Goal: Task Accomplishment & Management: Complete application form

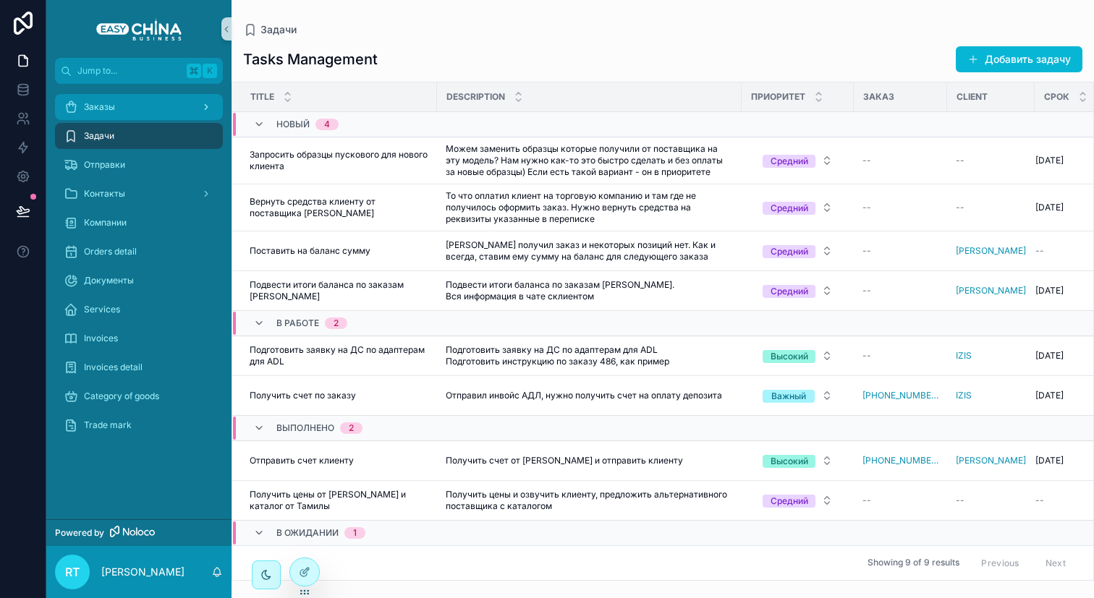
click at [117, 116] on div "Заказы" at bounding box center [139, 107] width 151 height 23
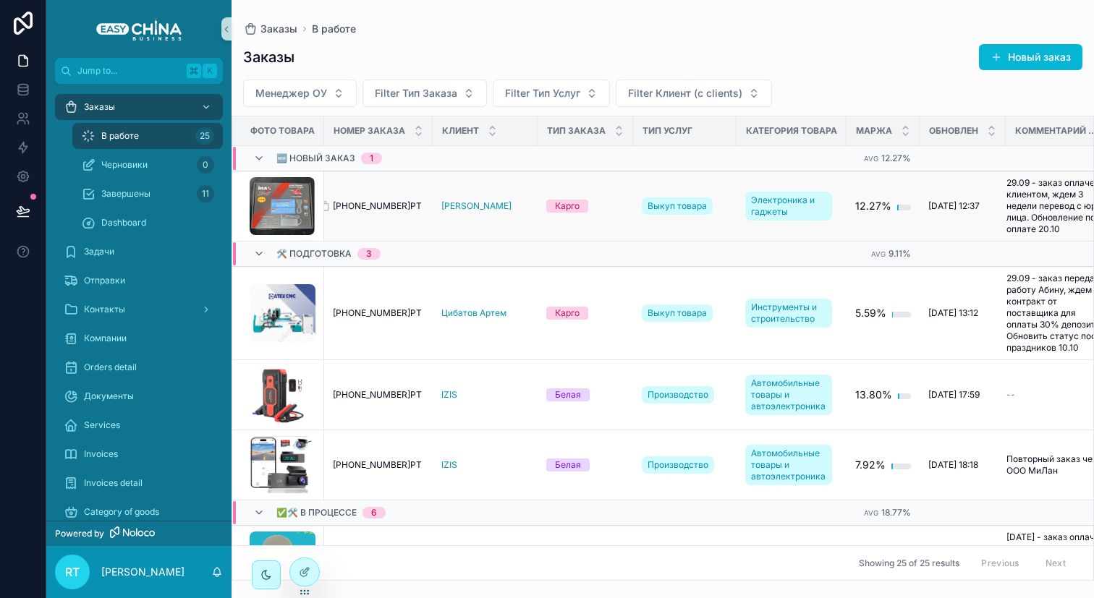
click at [369, 203] on span "[PHONE_NUMBER]РТ" at bounding box center [377, 206] width 89 height 12
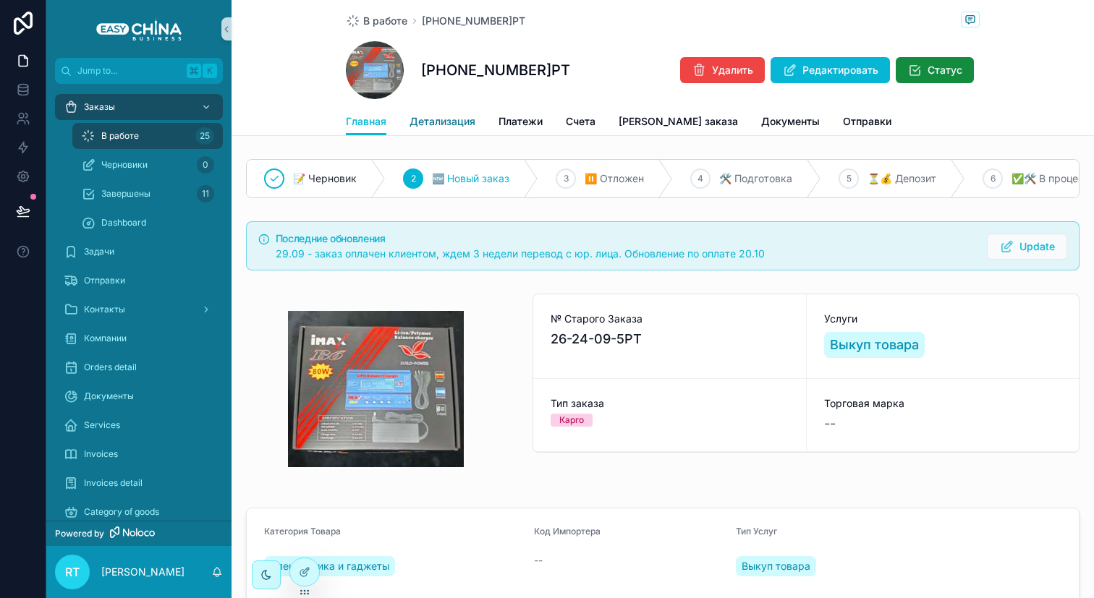
click at [445, 120] on span "Детализация" at bounding box center [443, 121] width 66 height 14
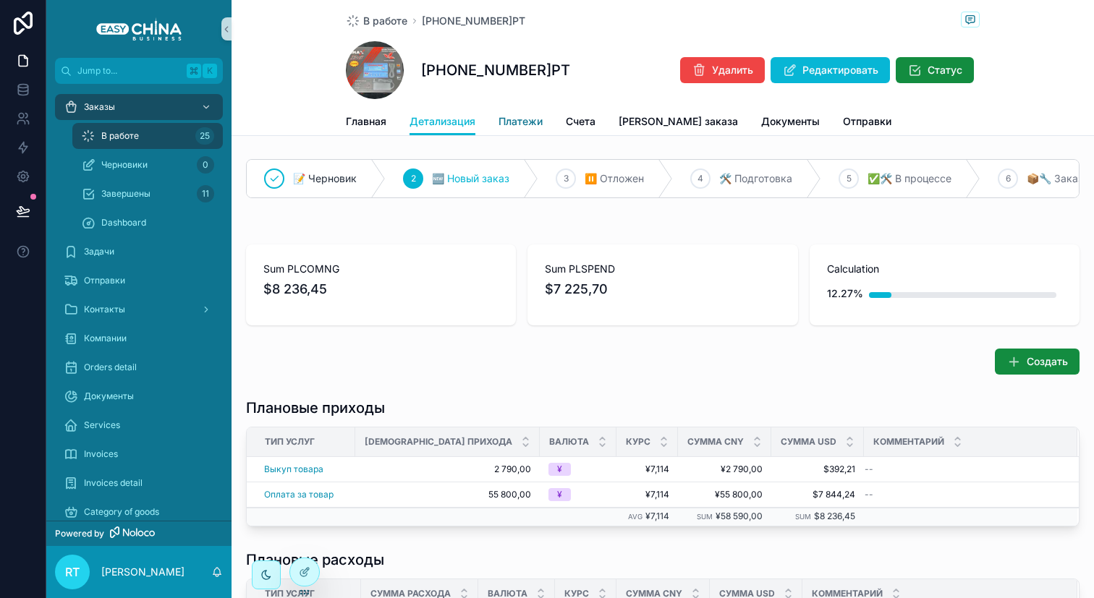
click at [520, 111] on link "Платежи" at bounding box center [521, 123] width 44 height 29
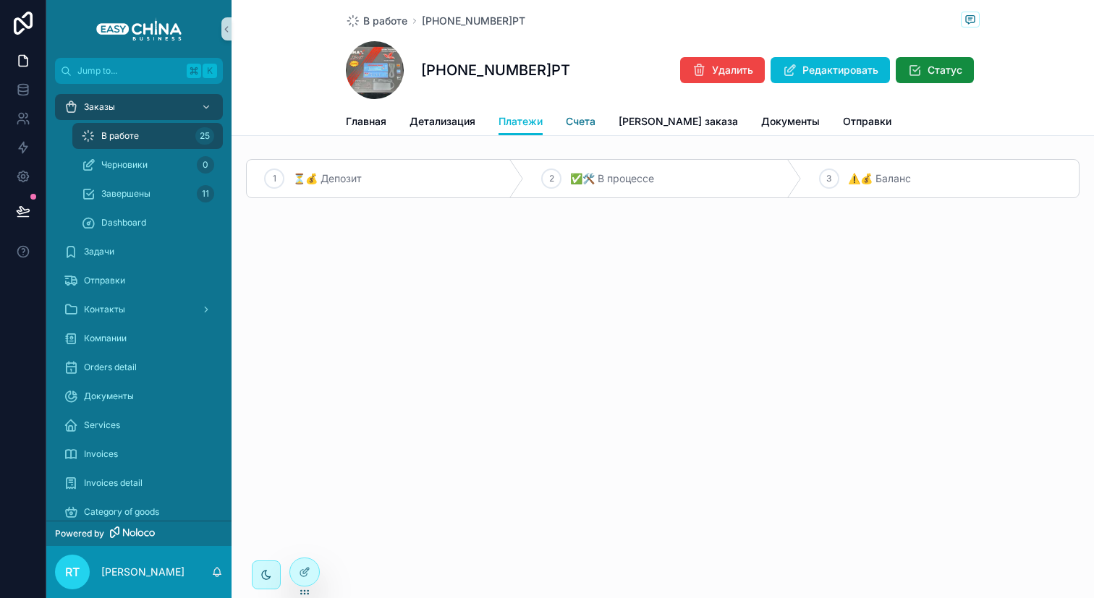
click at [578, 125] on span "Счета" at bounding box center [581, 121] width 30 height 14
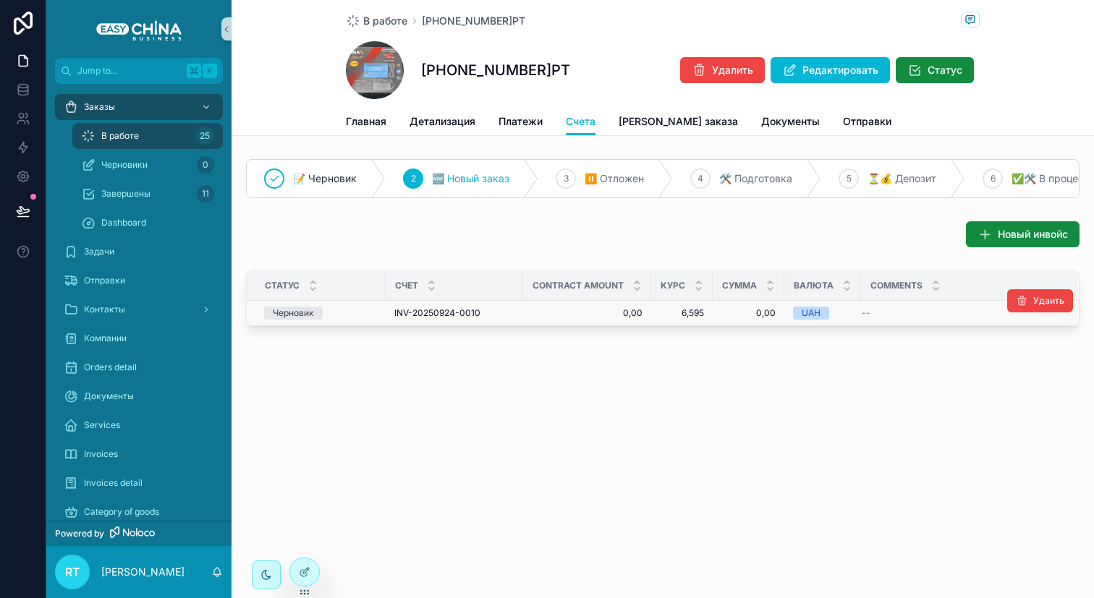
click at [366, 318] on div "Черновик" at bounding box center [320, 313] width 113 height 13
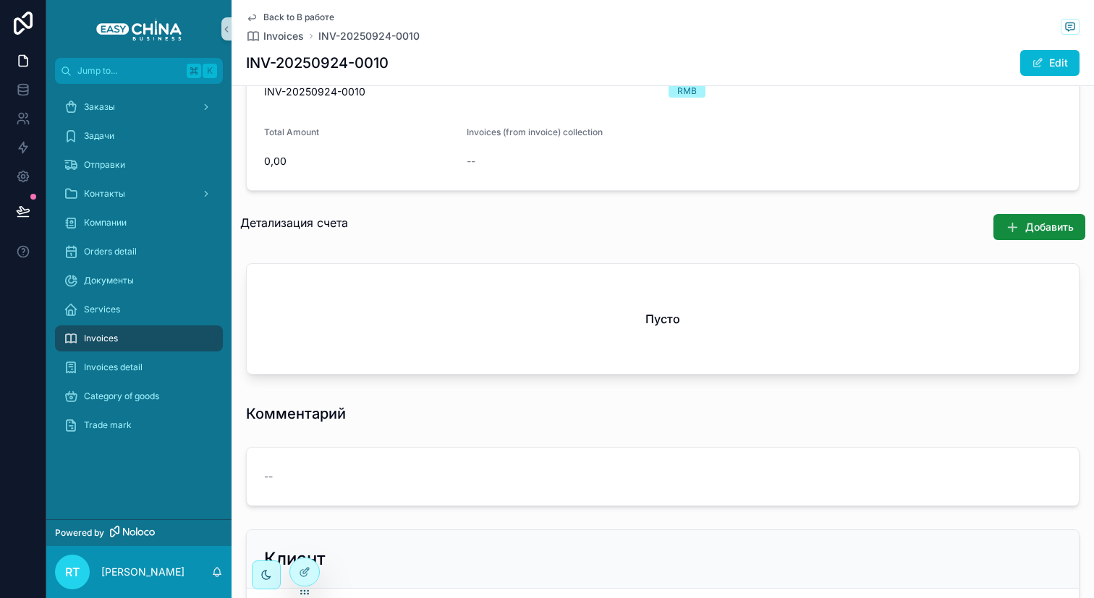
scroll to position [250, 0]
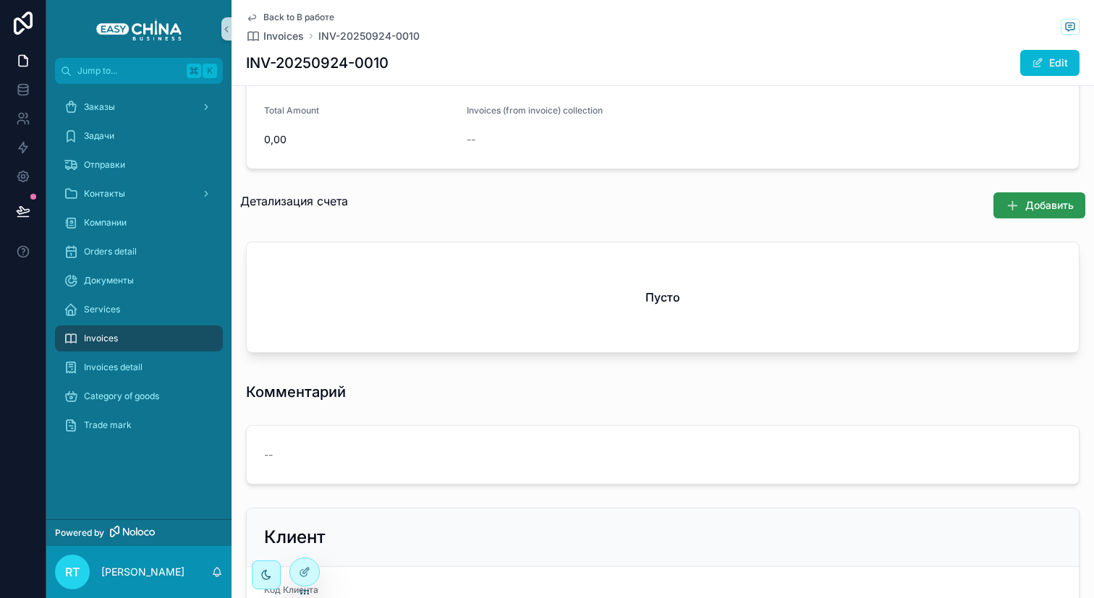
click at [1048, 205] on span "Добавить" at bounding box center [1049, 205] width 48 height 14
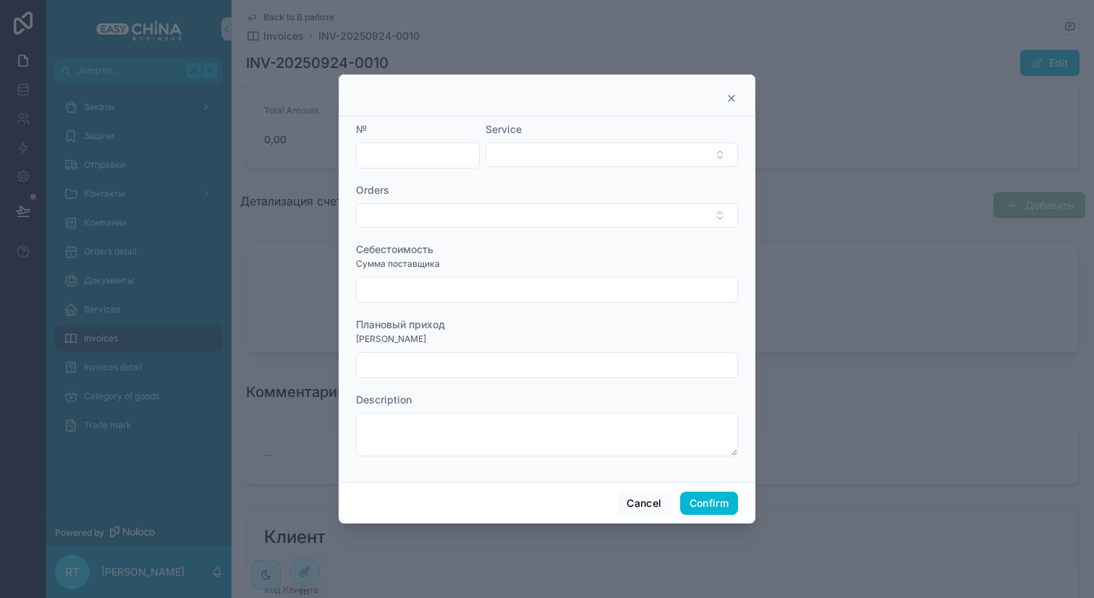
click at [732, 99] on icon at bounding box center [732, 99] width 6 height 6
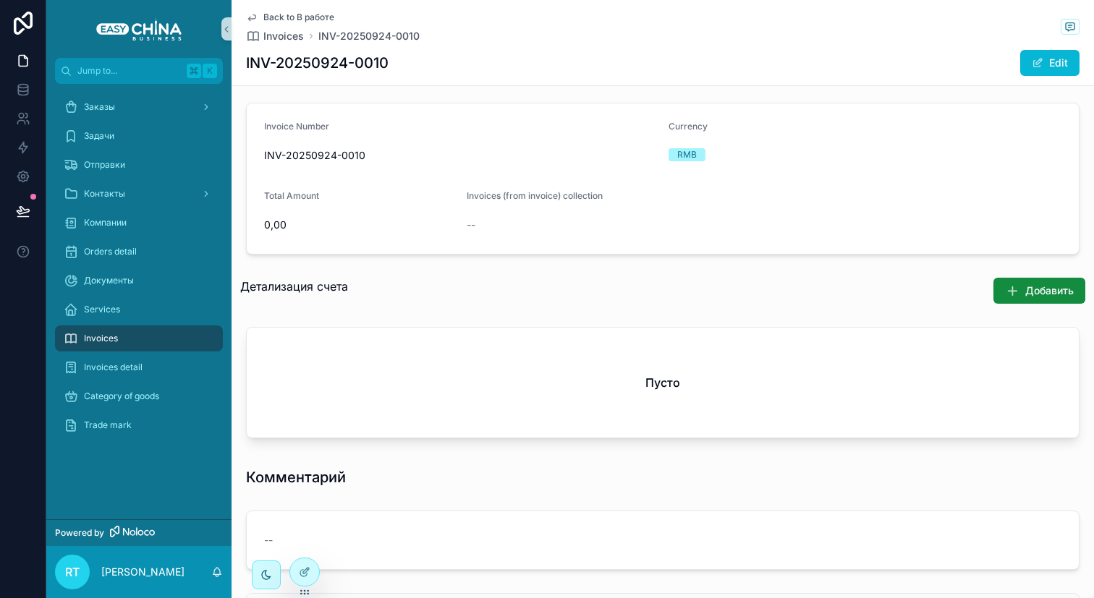
scroll to position [85, 0]
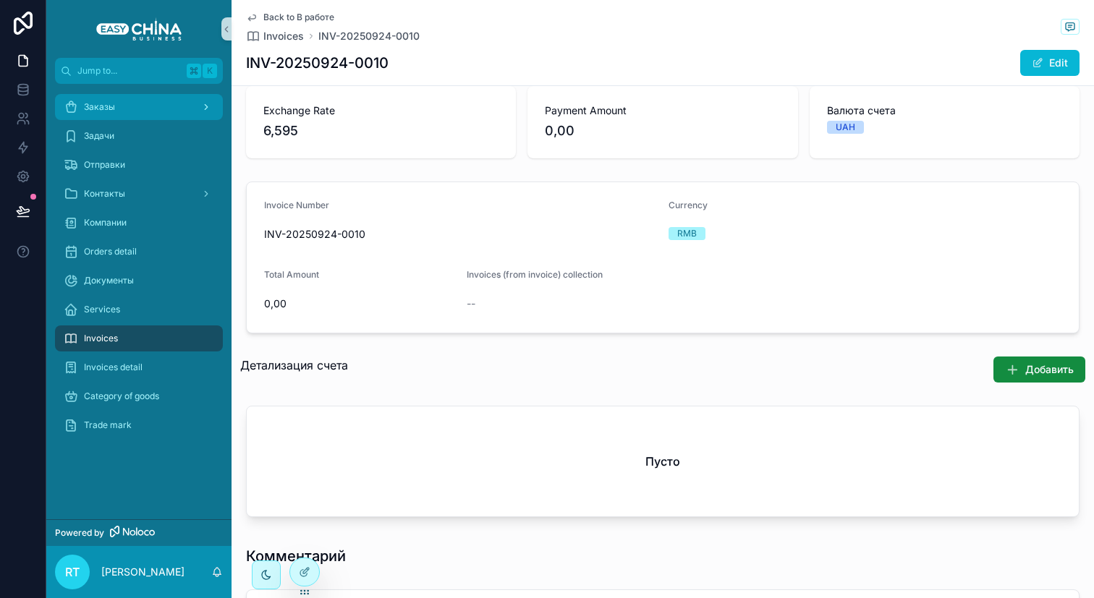
click at [124, 102] on div "Заказы" at bounding box center [139, 107] width 151 height 23
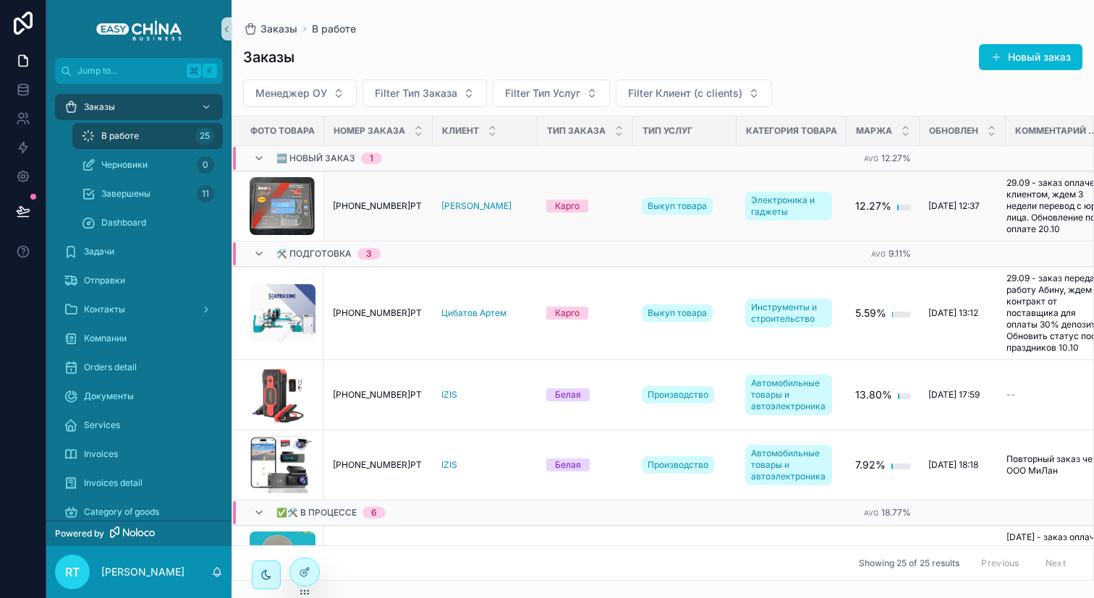
click at [358, 213] on td "[PHONE_NUMBER]РТ [PHONE_NUMBER]РТ" at bounding box center [378, 207] width 109 height 70
click at [364, 205] on span "[PHONE_NUMBER]РТ" at bounding box center [377, 206] width 89 height 12
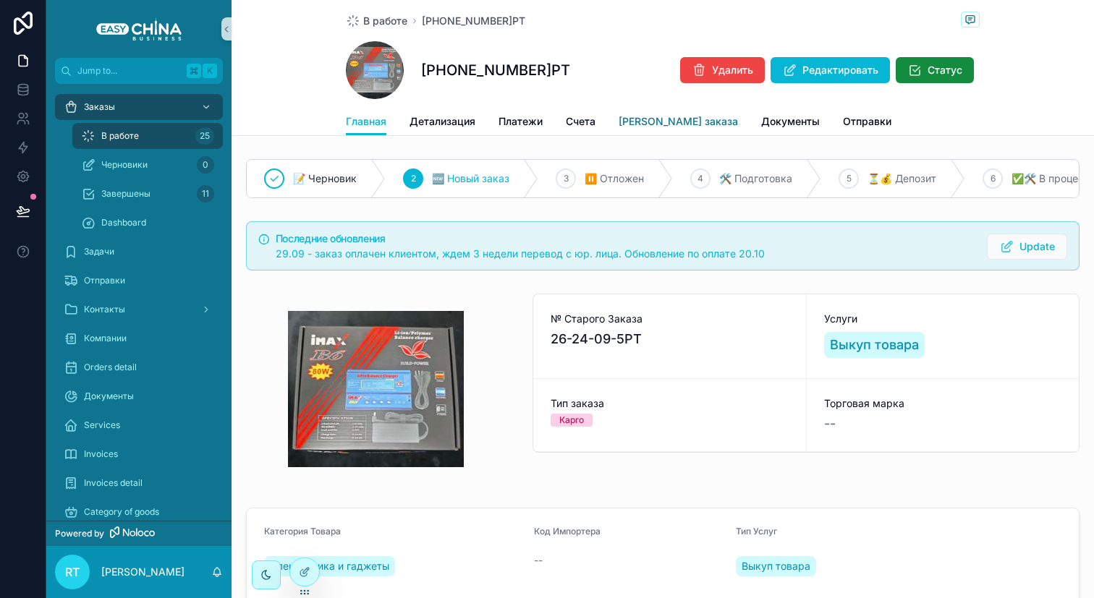
click at [634, 125] on span "[PERSON_NAME] заказа" at bounding box center [678, 121] width 119 height 14
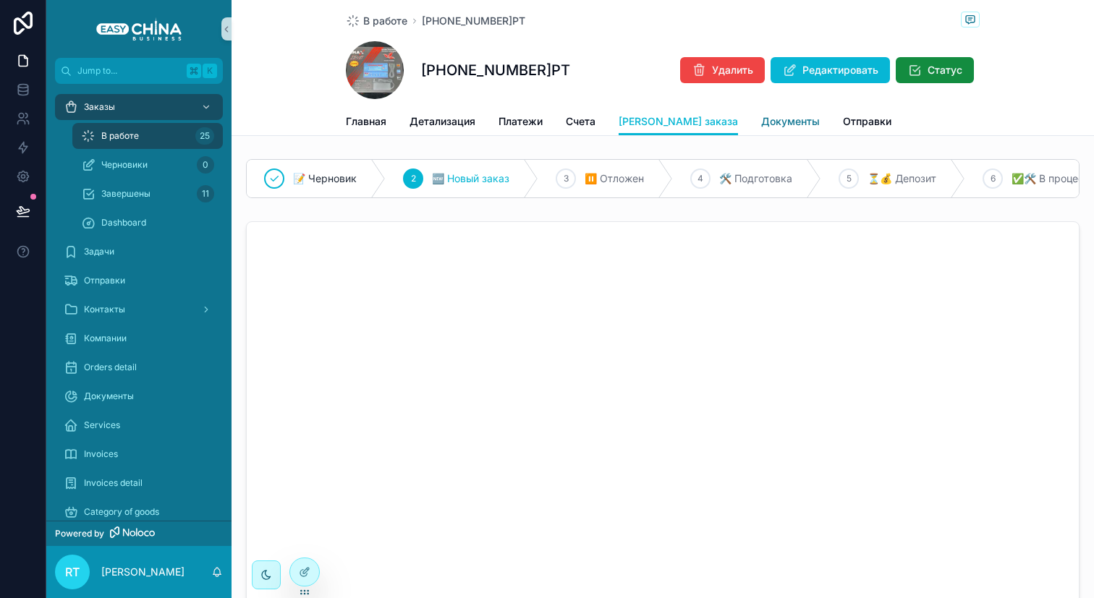
click at [761, 128] on span "Документы" at bounding box center [790, 121] width 59 height 14
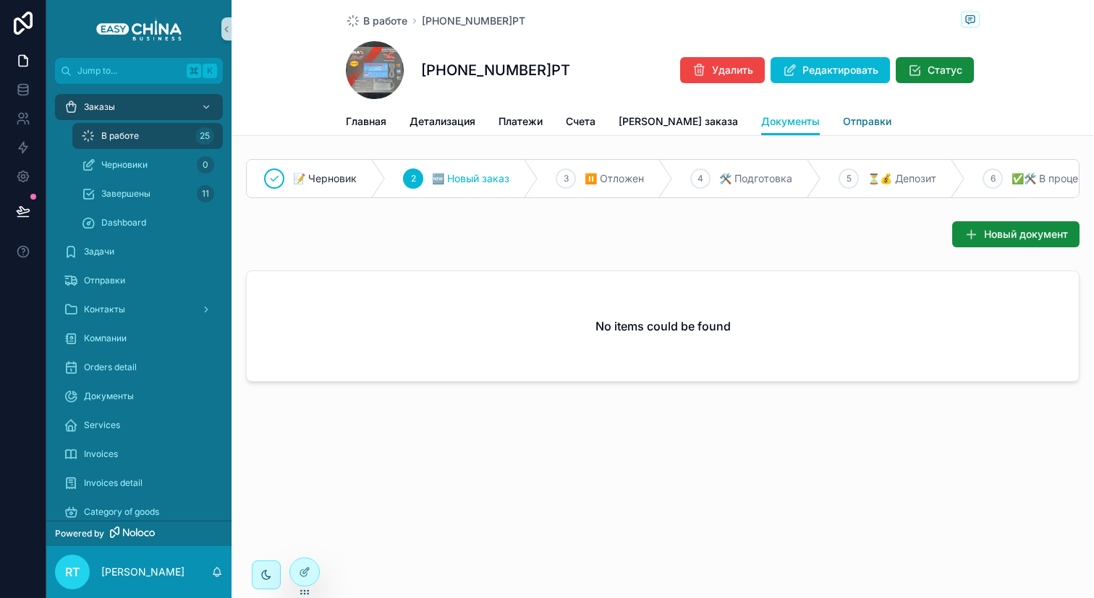
click at [843, 117] on span "Отправки" at bounding box center [867, 121] width 48 height 14
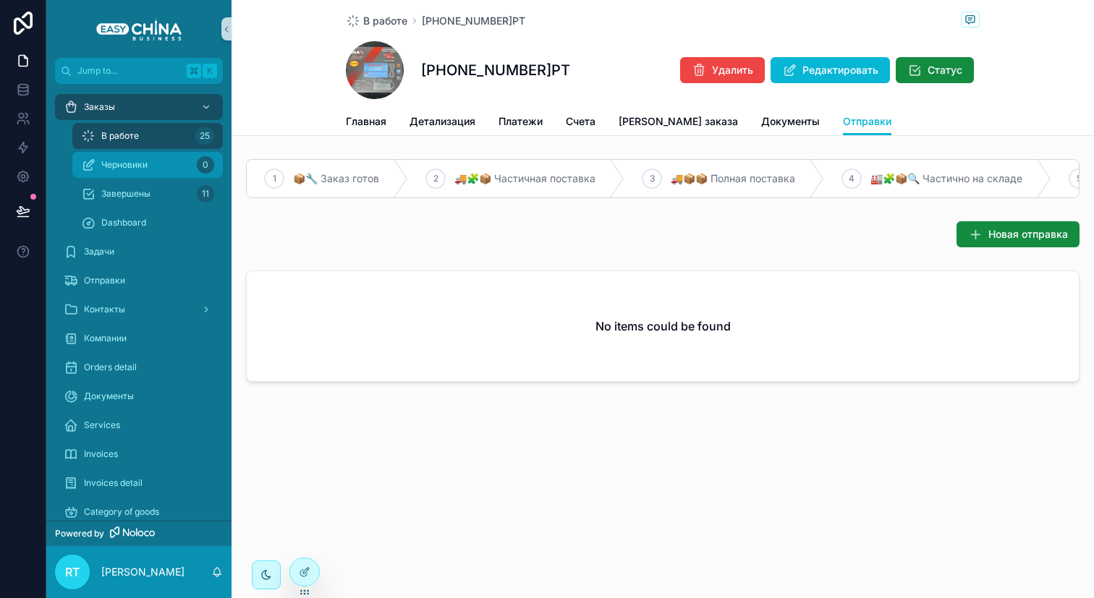
click at [156, 170] on div "Черновики 0" at bounding box center [147, 164] width 133 height 23
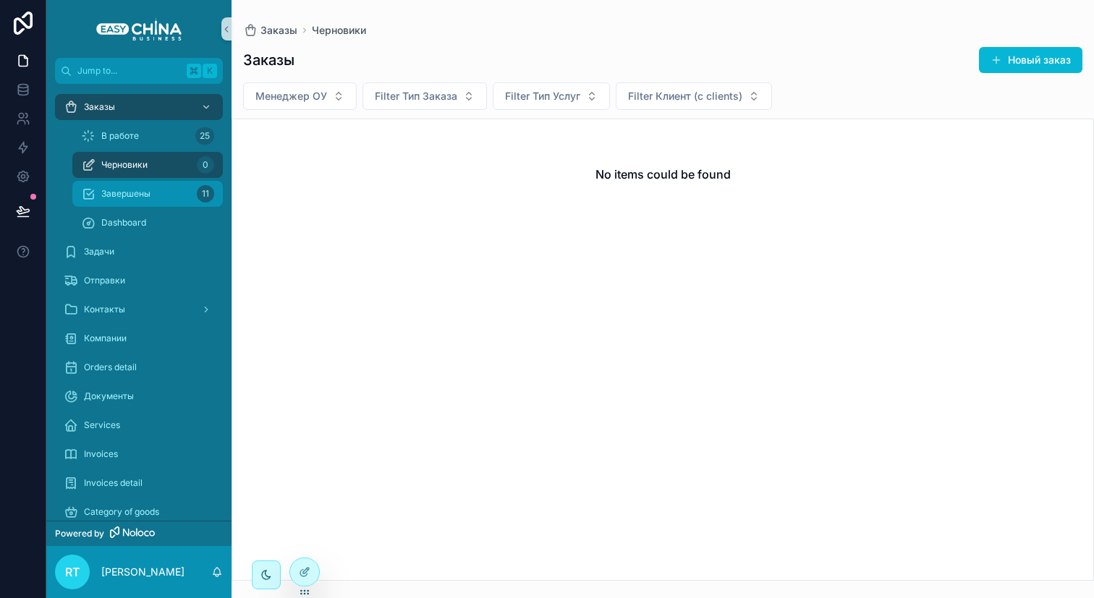
click at [153, 195] on div "Завершены 11" at bounding box center [147, 193] width 133 height 23
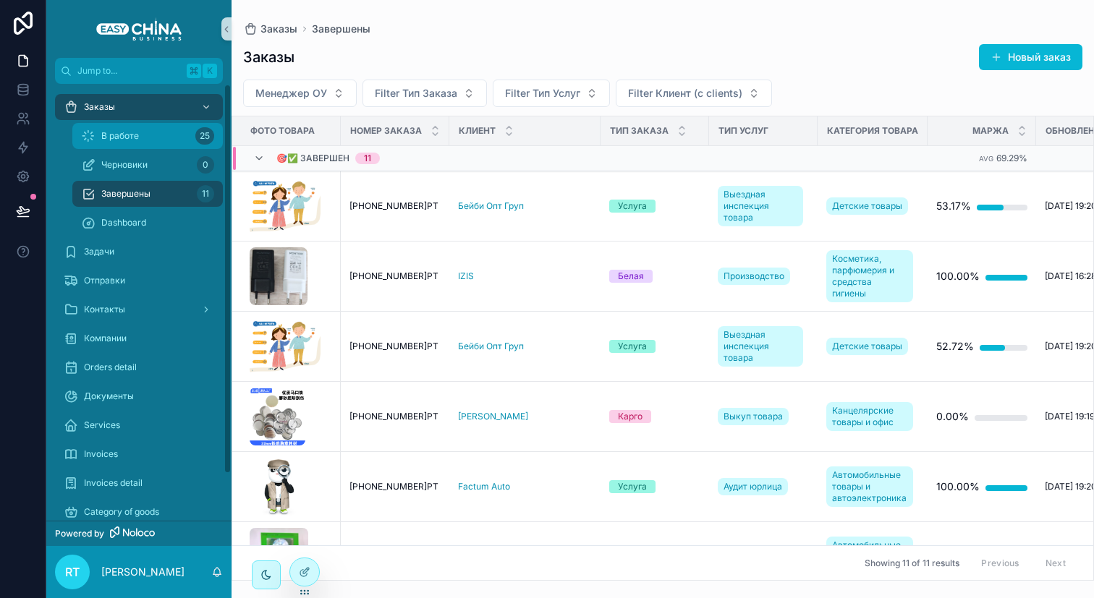
click at [106, 134] on span "В работе" at bounding box center [120, 136] width 38 height 12
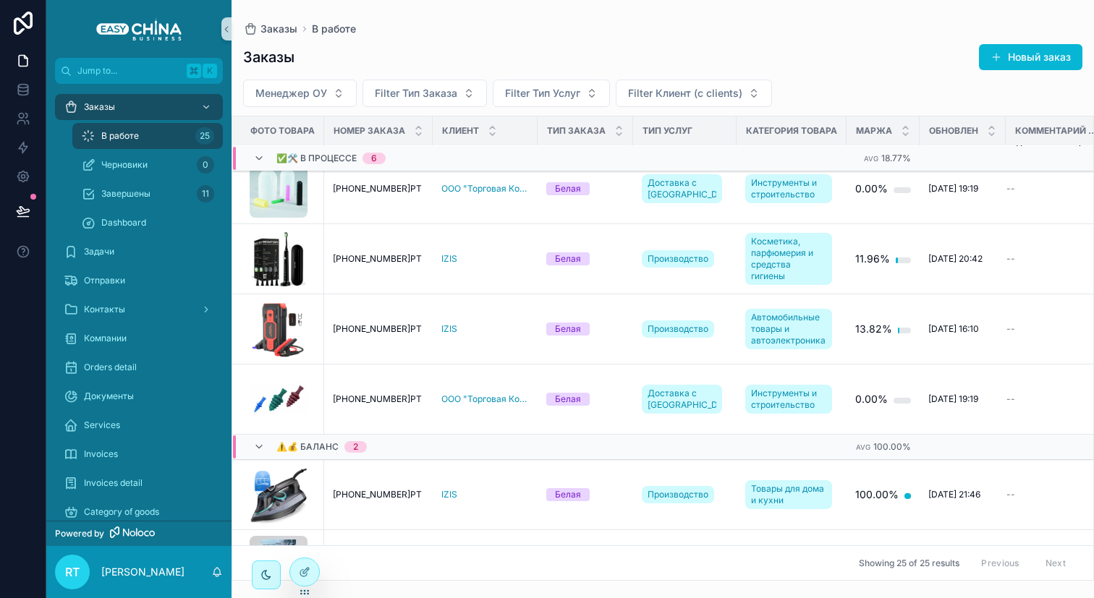
scroll to position [541, 0]
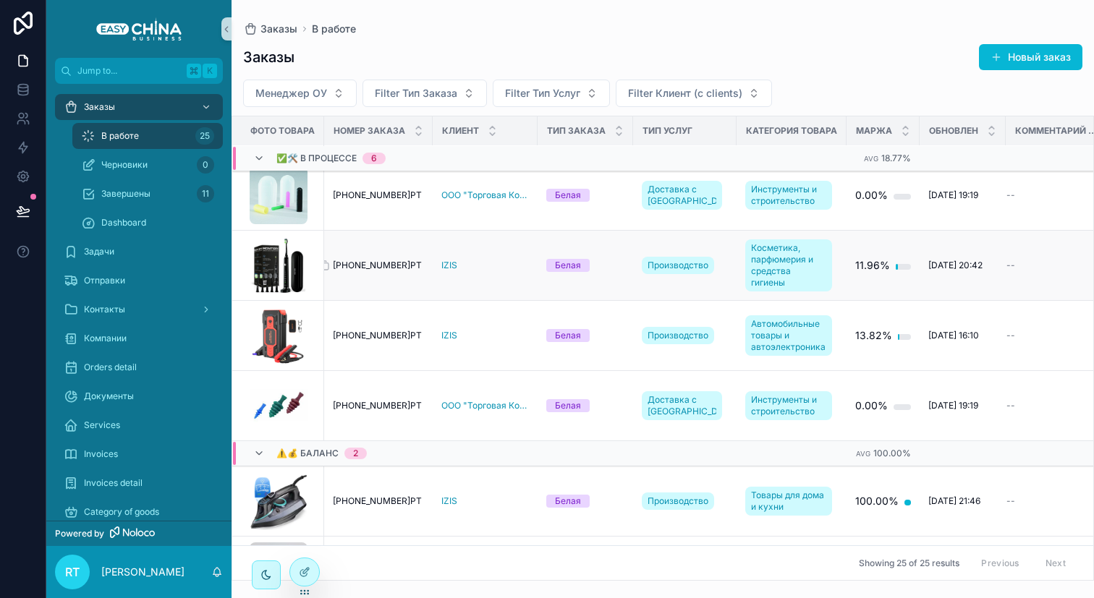
click at [347, 271] on span "[PHONE_NUMBER]РТ" at bounding box center [377, 266] width 89 height 12
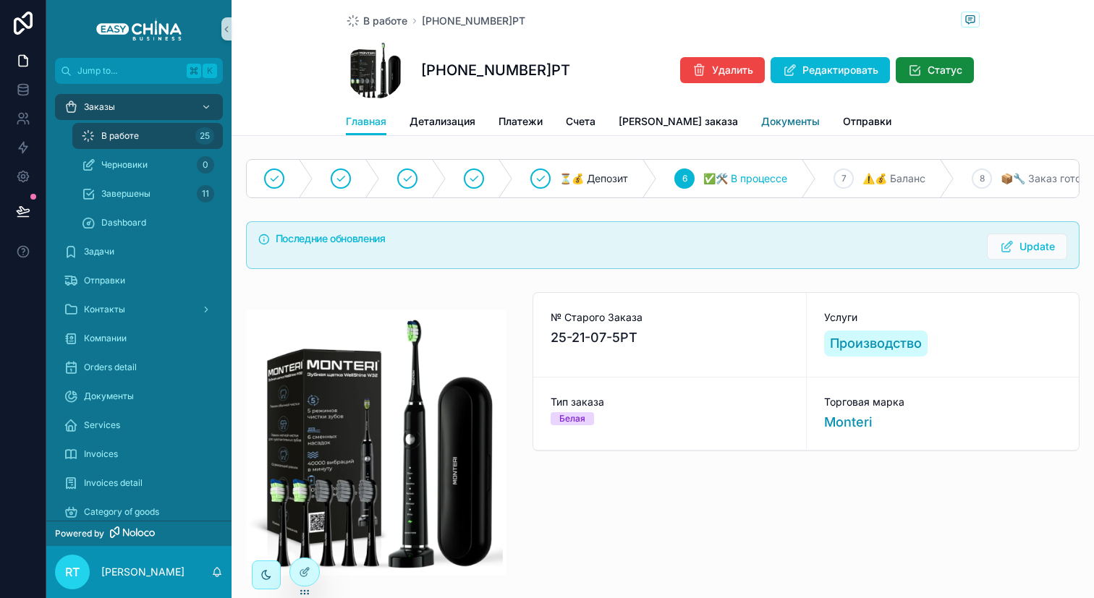
click at [761, 117] on span "Документы" at bounding box center [790, 121] width 59 height 14
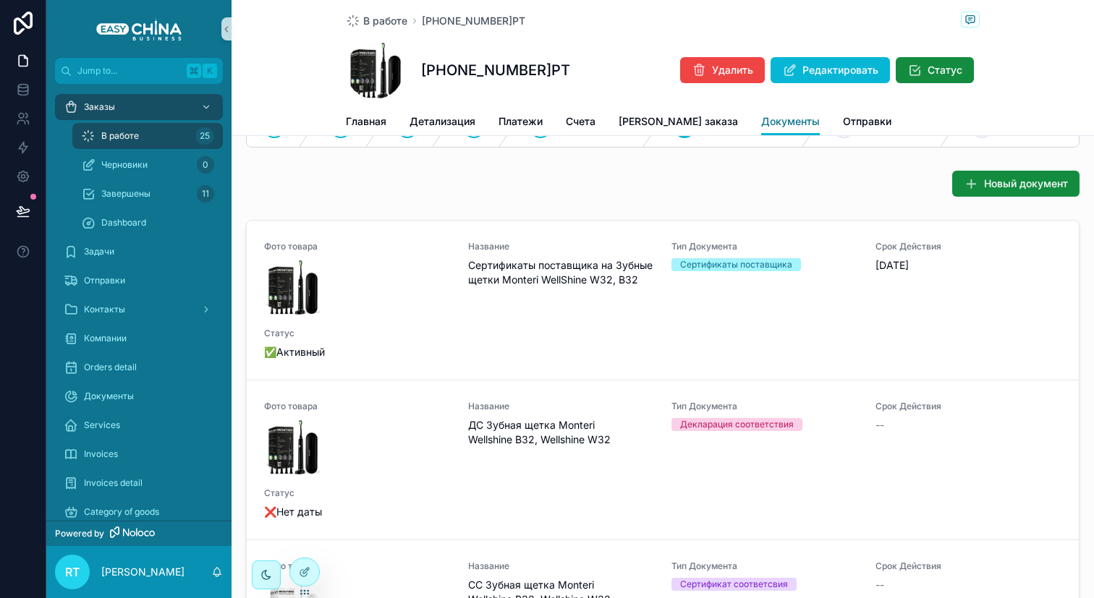
scroll to position [52, 0]
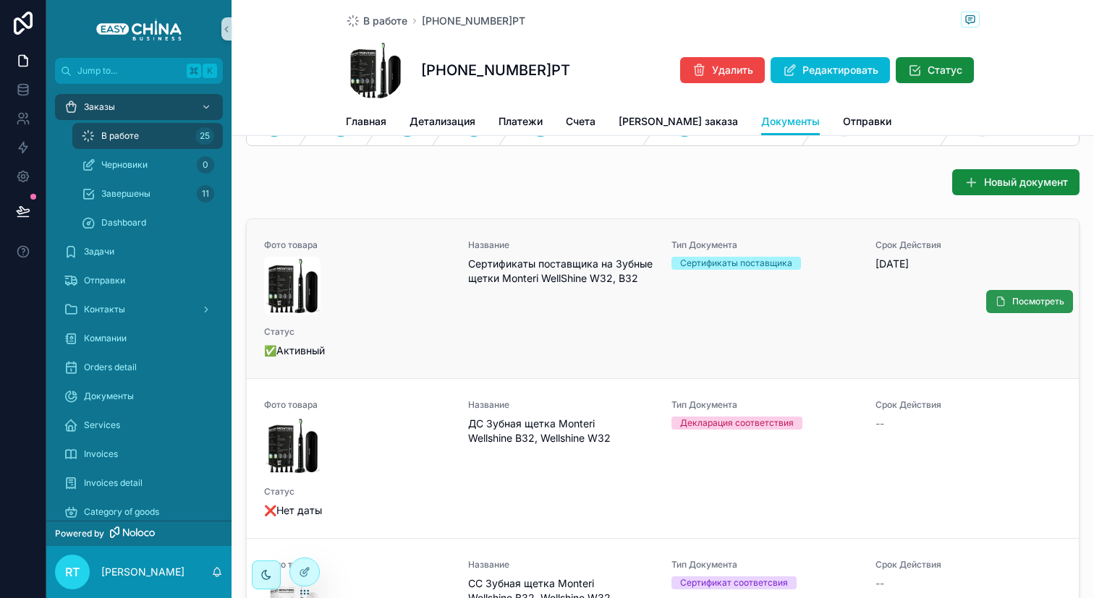
click at [1033, 308] on span "Посмотреть" at bounding box center [1038, 302] width 52 height 12
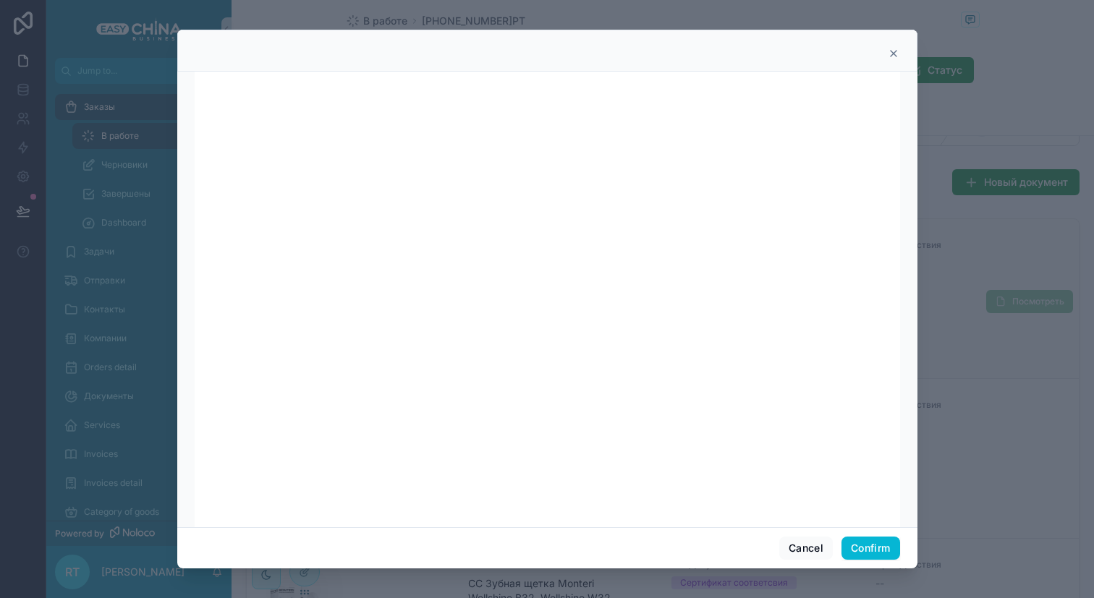
scroll to position [0, 0]
click at [889, 54] on icon at bounding box center [894, 54] width 12 height 12
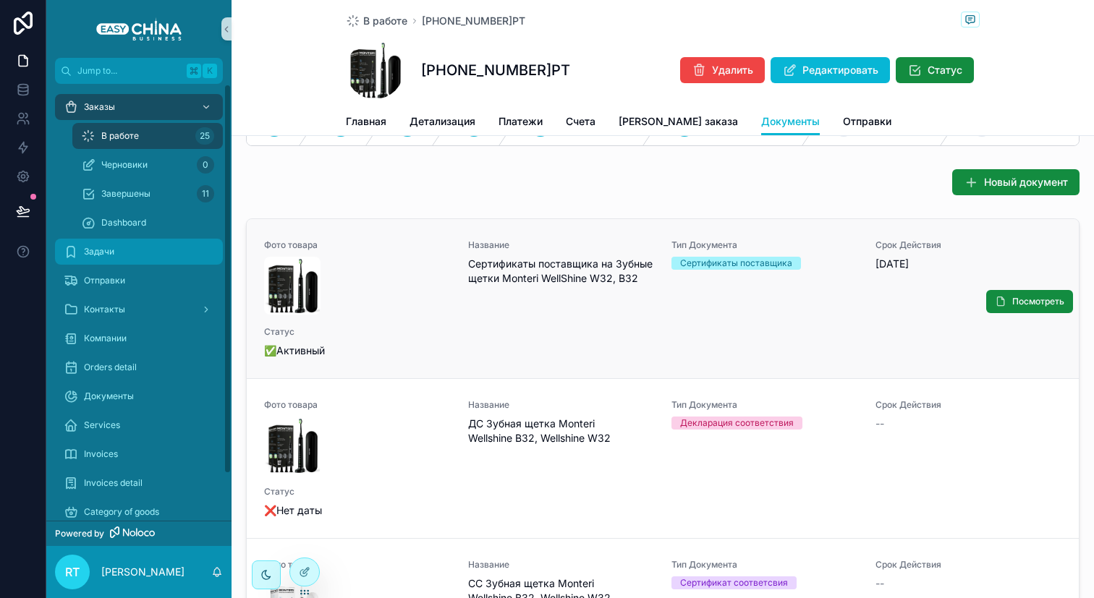
click at [163, 258] on div "Задачи" at bounding box center [139, 251] width 151 height 23
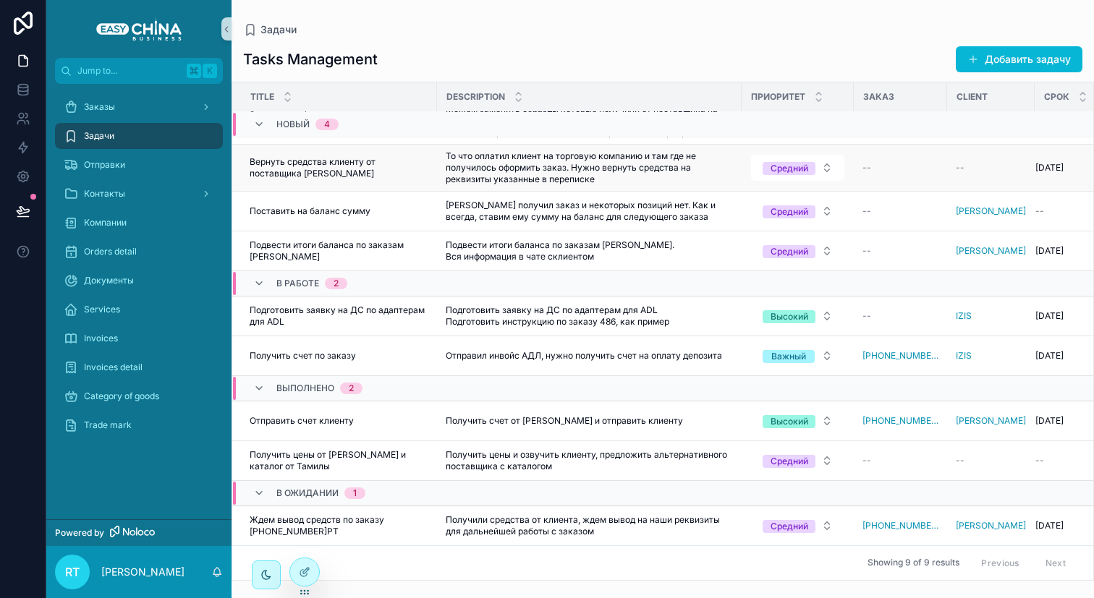
scroll to position [50, 1]
click at [155, 166] on div "Отправки" at bounding box center [139, 164] width 151 height 23
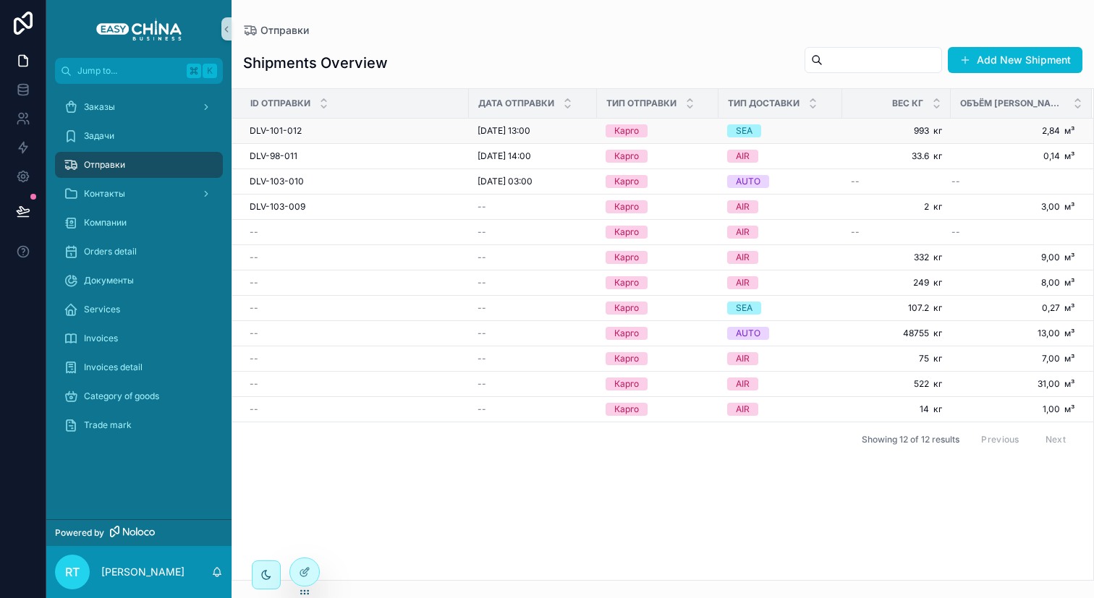
click at [379, 131] on div "DLV-101-012 DLV-101-012" at bounding box center [355, 131] width 211 height 12
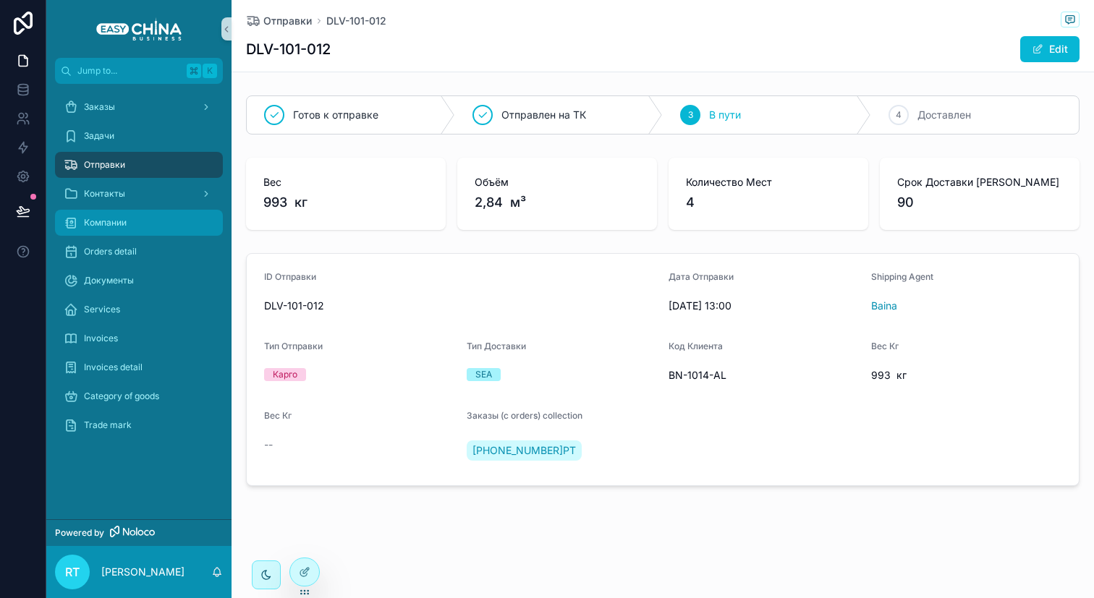
click at [129, 219] on div "Компании" at bounding box center [139, 222] width 151 height 23
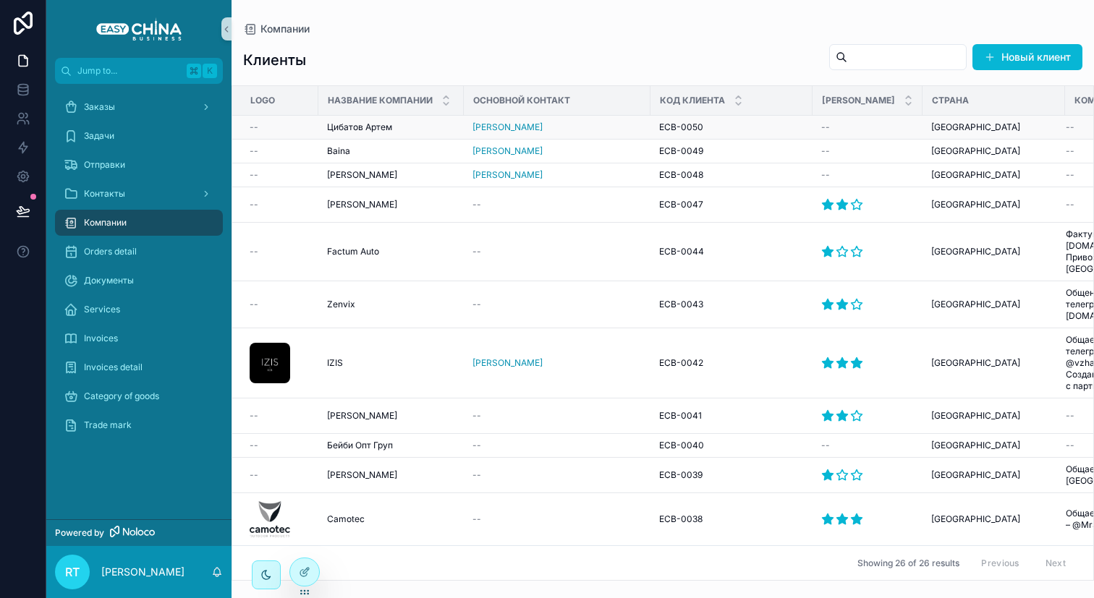
click at [364, 122] on span "Цибатов Артем" at bounding box center [359, 128] width 65 height 12
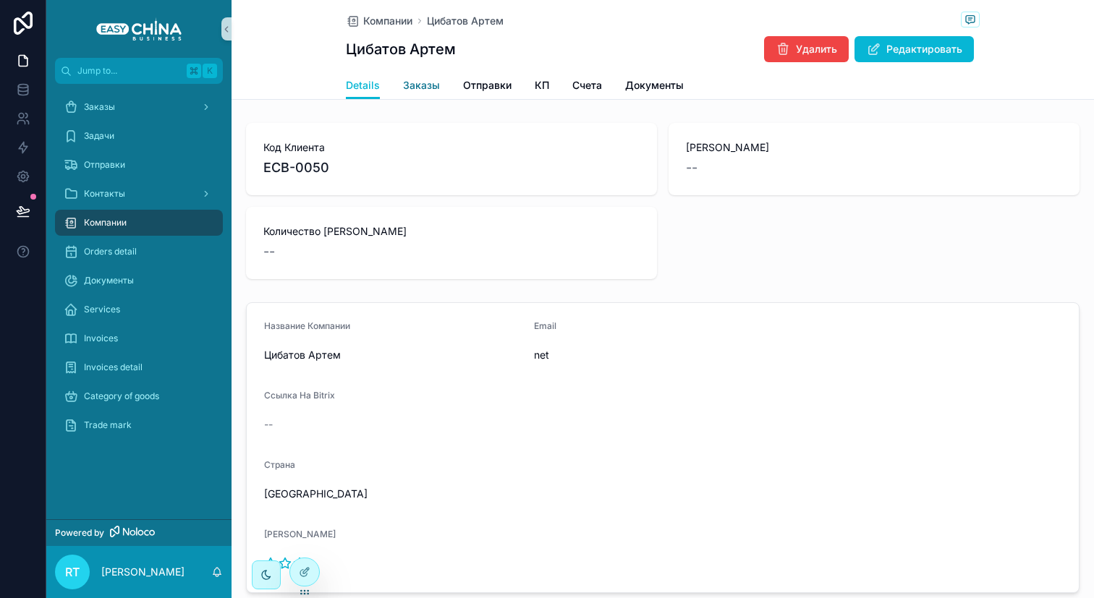
click at [426, 87] on span "Заказы" at bounding box center [421, 85] width 37 height 14
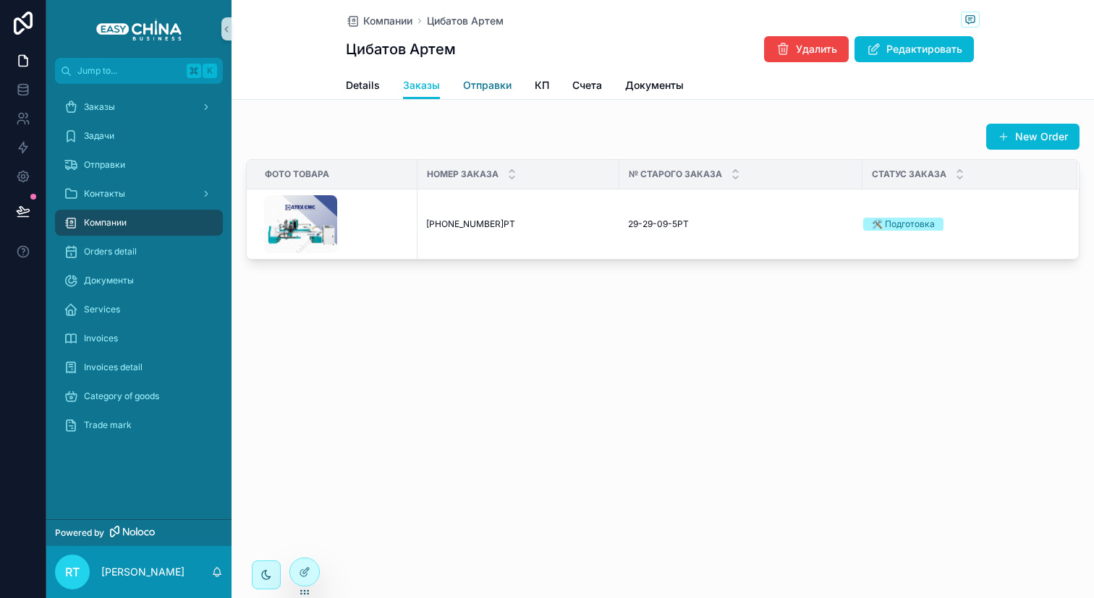
click at [481, 87] on span "Отправки" at bounding box center [487, 85] width 48 height 14
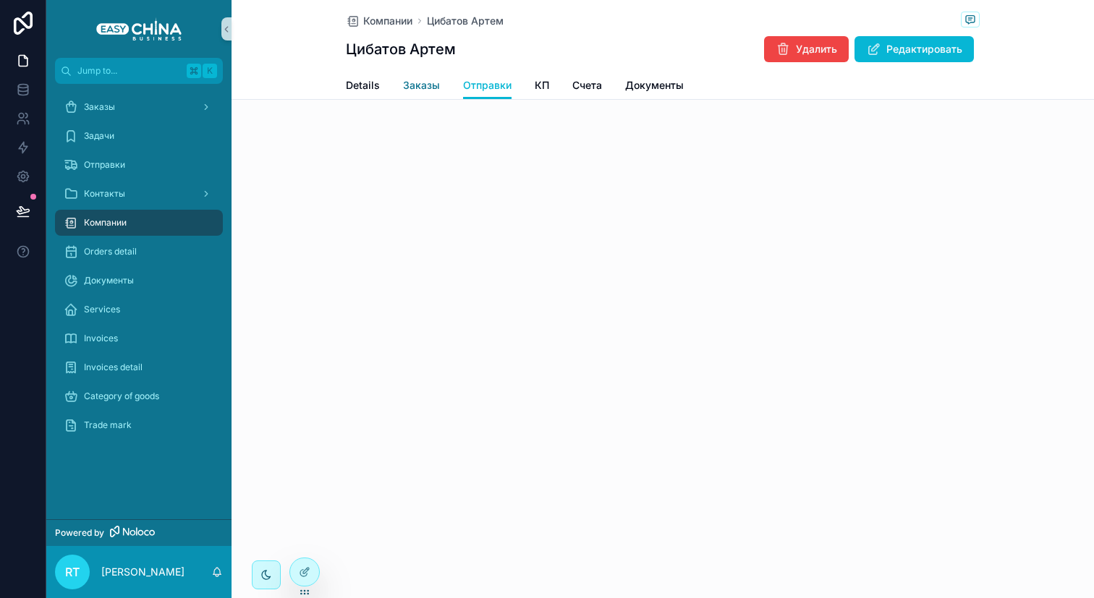
click at [432, 85] on span "Заказы" at bounding box center [421, 85] width 37 height 14
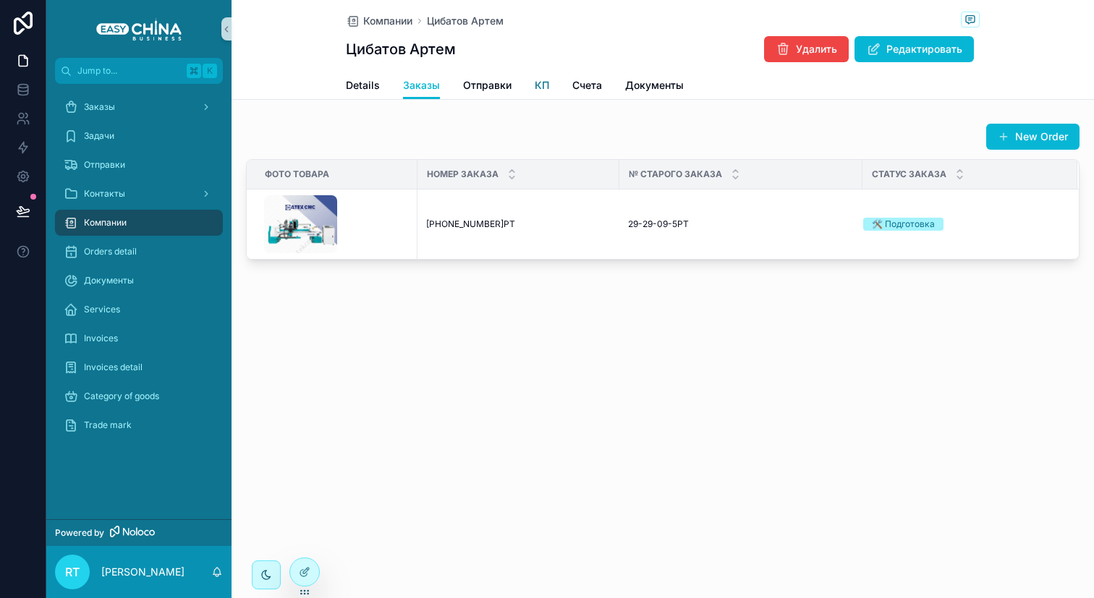
click at [545, 83] on span "КП" at bounding box center [542, 85] width 14 height 14
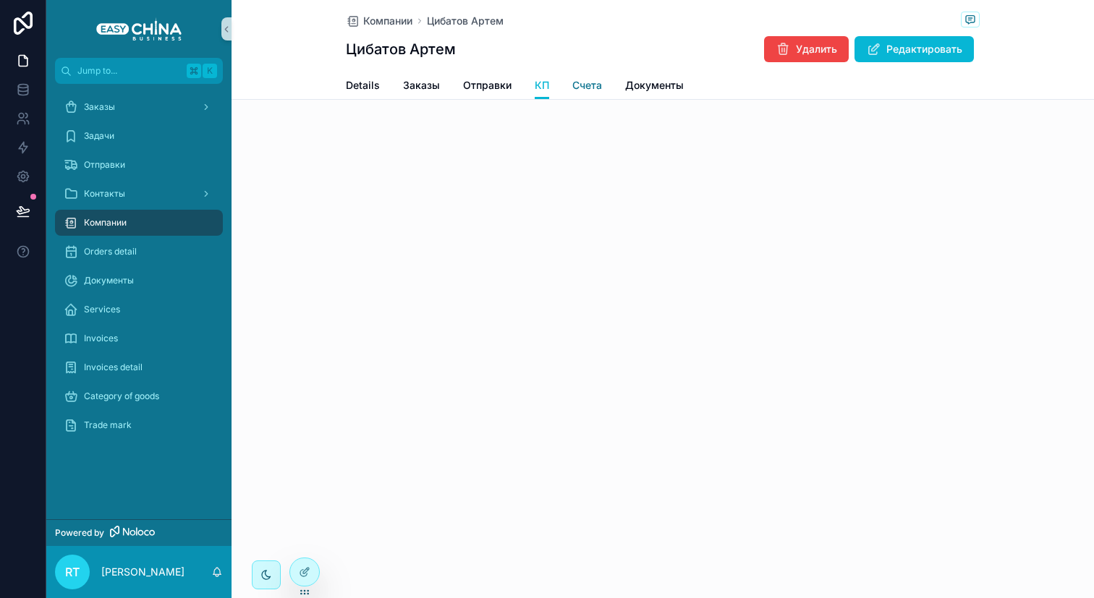
click at [580, 83] on span "Счета" at bounding box center [587, 85] width 30 height 14
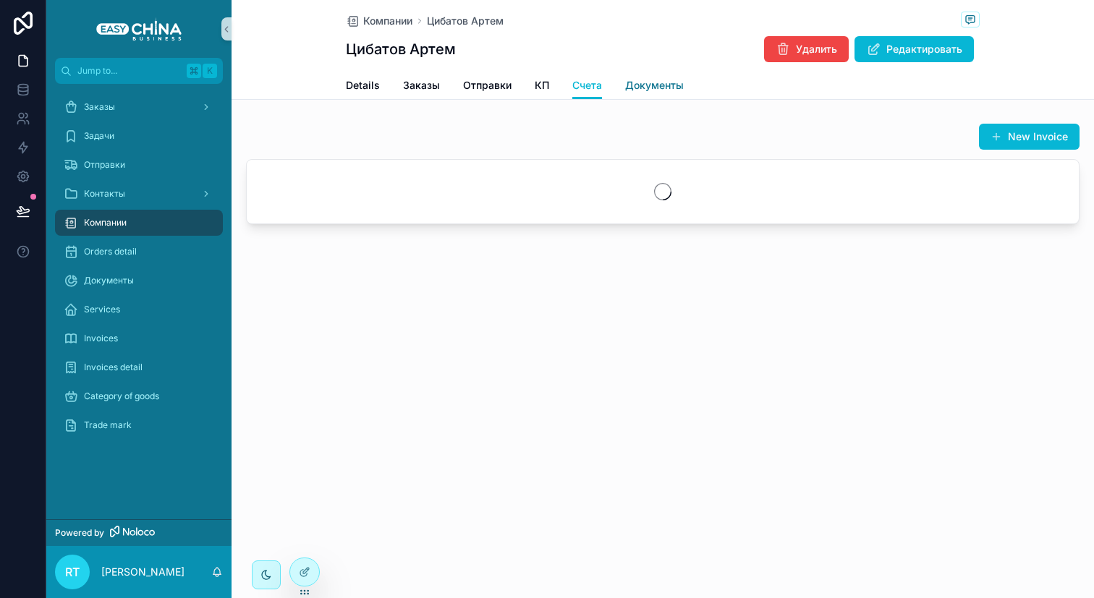
click at [632, 83] on span "Документы" at bounding box center [654, 85] width 59 height 14
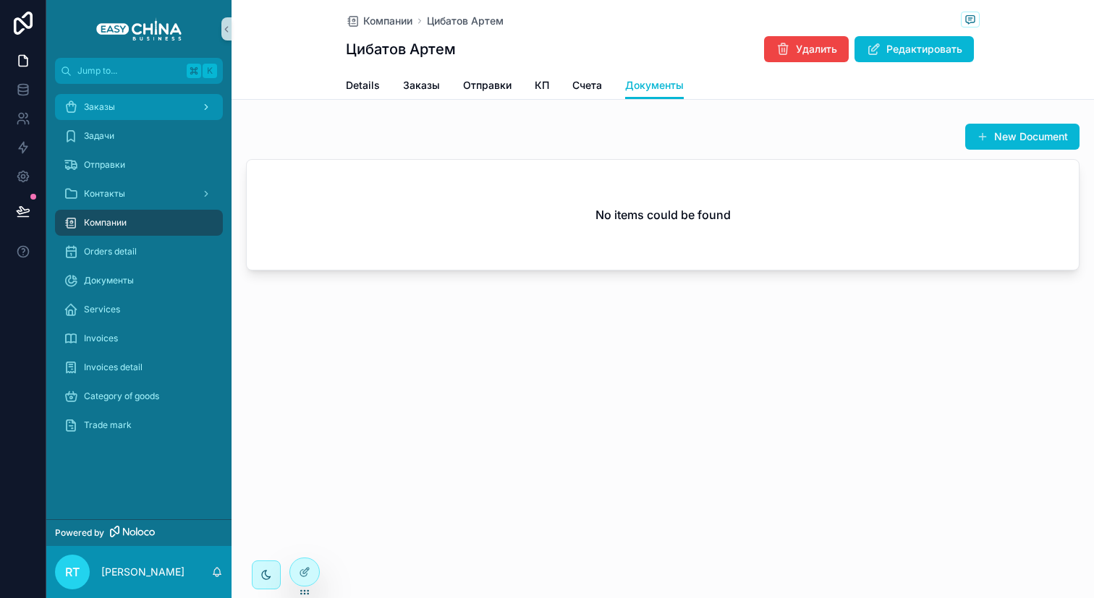
click at [141, 115] on div "Заказы" at bounding box center [139, 107] width 151 height 23
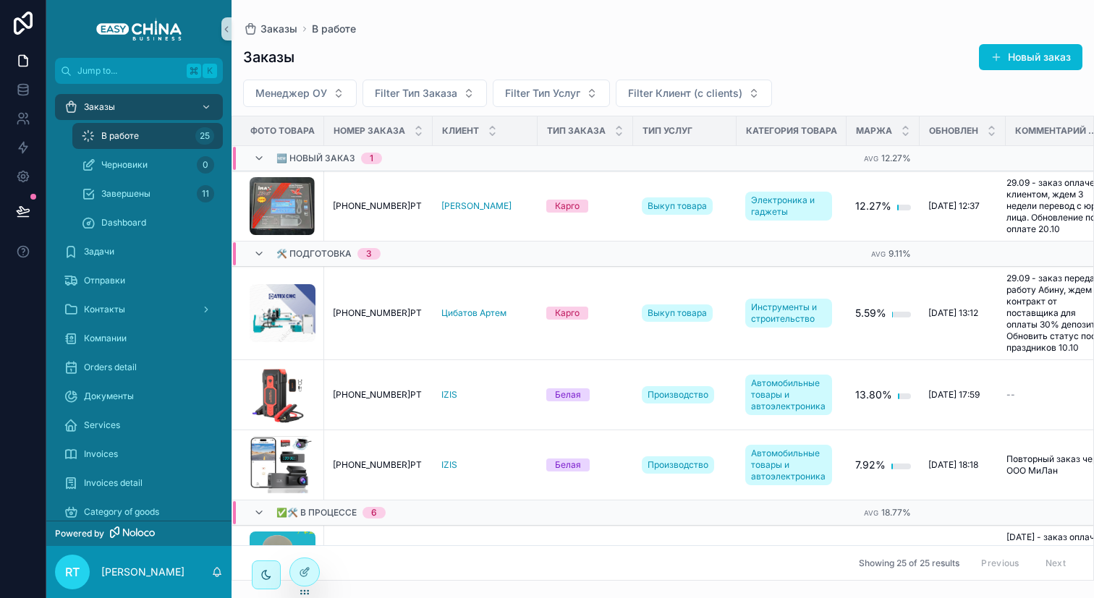
click at [1027, 75] on div "Заказы Новый заказ Менеджер ОУ Filter Тип Заказа Filter Тип Услуг Filter Клиент…" at bounding box center [663, 308] width 863 height 546
click at [1028, 53] on button "Новый заказ" at bounding box center [1030, 57] width 103 height 26
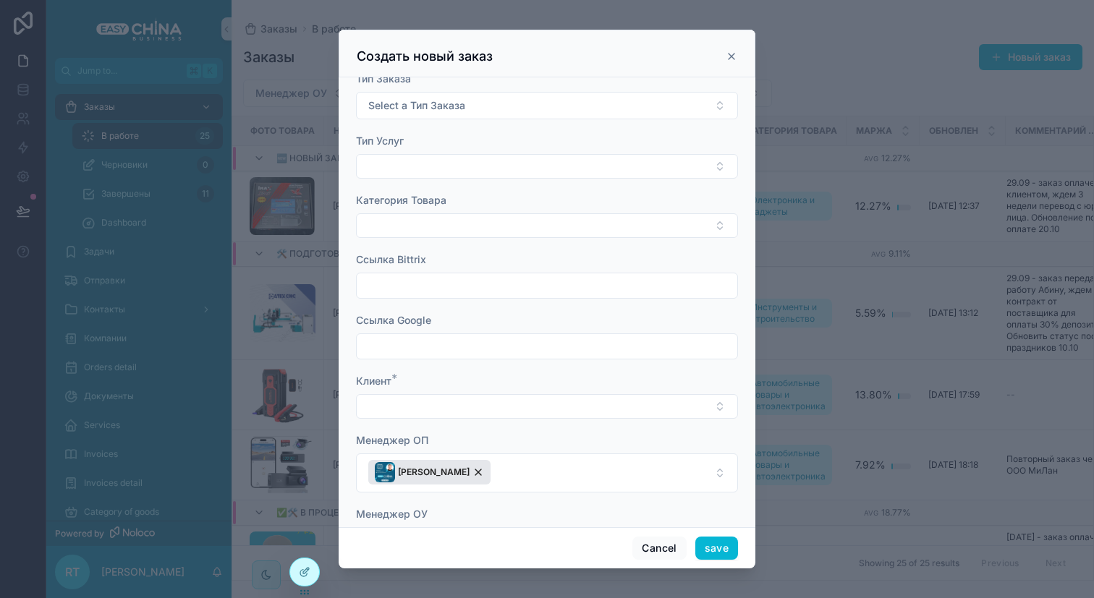
scroll to position [559, 0]
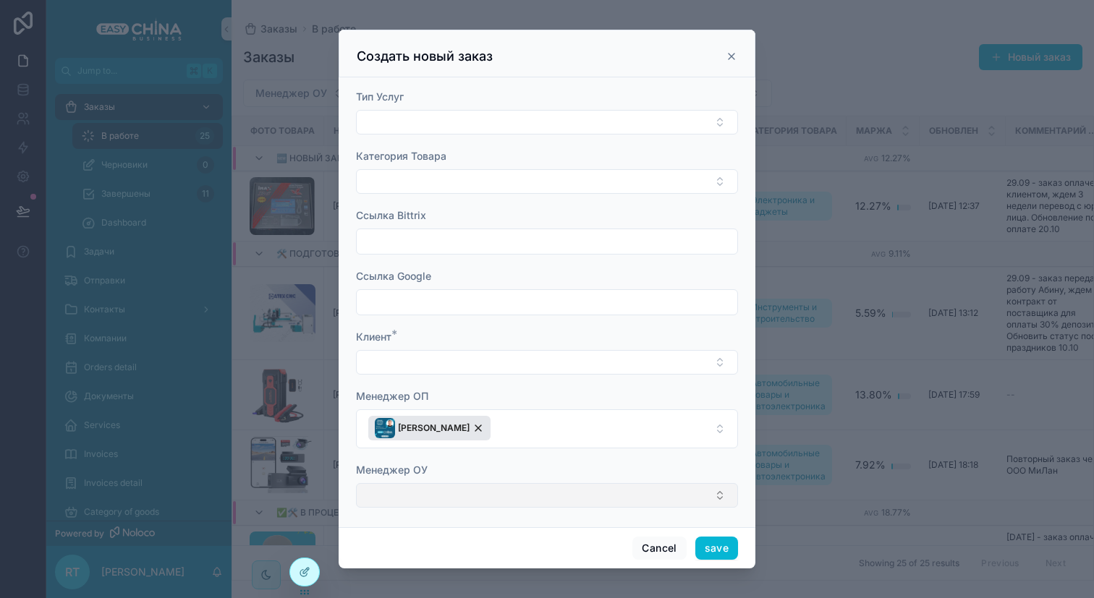
click at [578, 488] on button "Select Button" at bounding box center [547, 495] width 382 height 25
